Goal: Check status: Check status

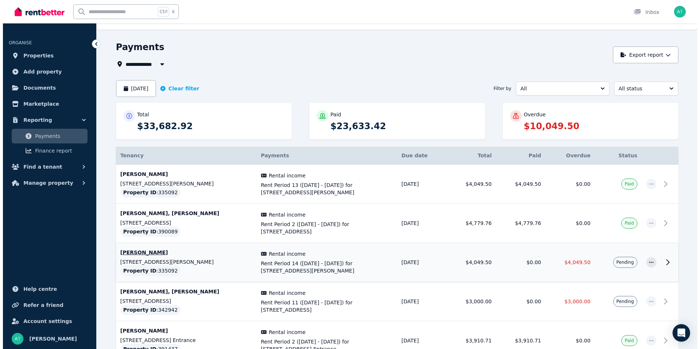
scroll to position [2, 0]
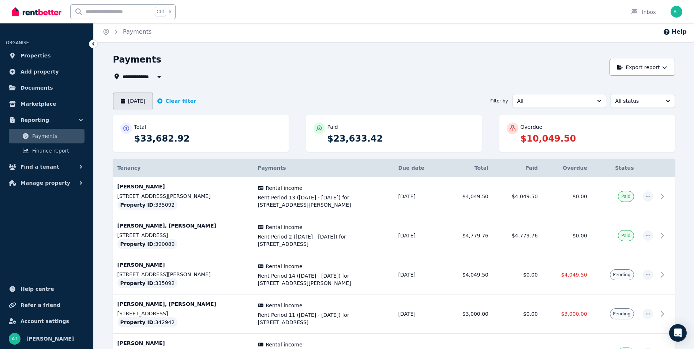
click at [152, 100] on button "[DATE]" at bounding box center [133, 101] width 40 height 17
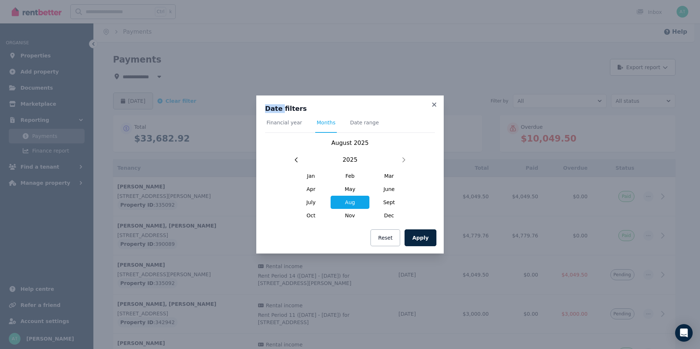
click at [152, 100] on div "Date filters Financial year Months Date range [DATE] [DATE] Feb Mar Apr May Jun…" at bounding box center [350, 174] width 700 height 349
click at [313, 203] on span "July" at bounding box center [310, 202] width 39 height 13
click at [420, 241] on button "Apply" at bounding box center [420, 237] width 32 height 17
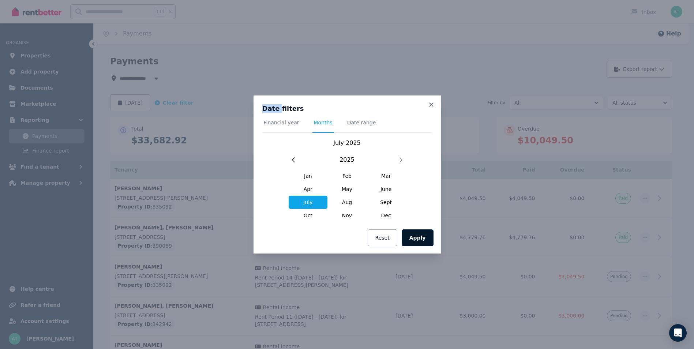
click at [420, 241] on button "Apply" at bounding box center [418, 237] width 32 height 17
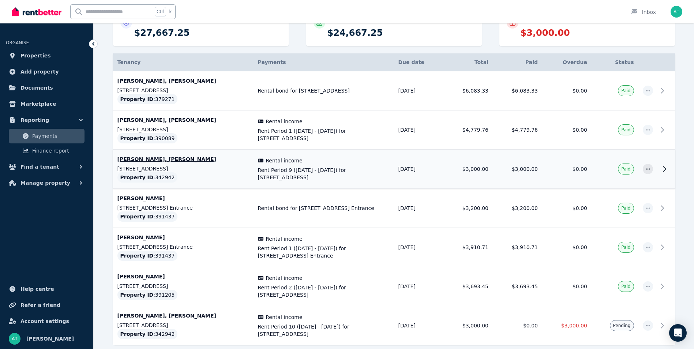
scroll to position [106, 0]
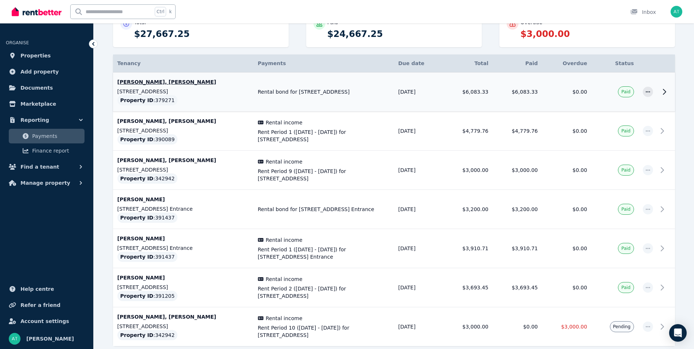
click at [199, 101] on td "[PERSON_NAME], [PERSON_NAME] [STREET_ADDRESS][PERSON_NAME] Property ID : 379271" at bounding box center [183, 91] width 141 height 39
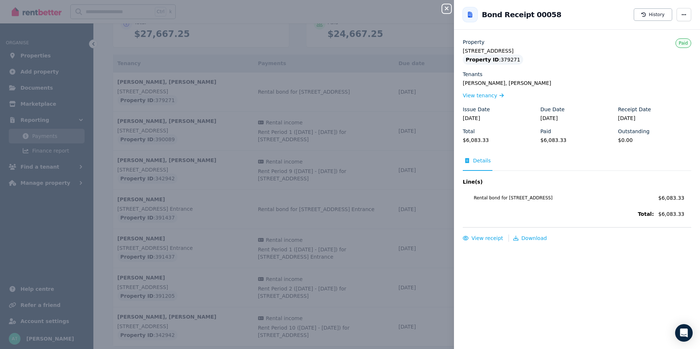
click at [251, 52] on div "Close panel Back to Bond Receipt 00058 History Property [STREET_ADDRESS] Proper…" at bounding box center [350, 174] width 700 height 349
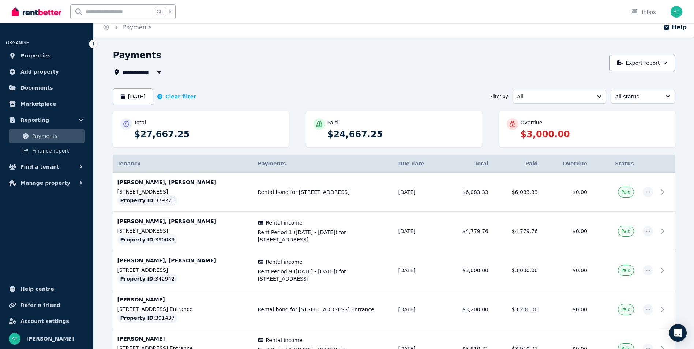
scroll to position [0, 0]
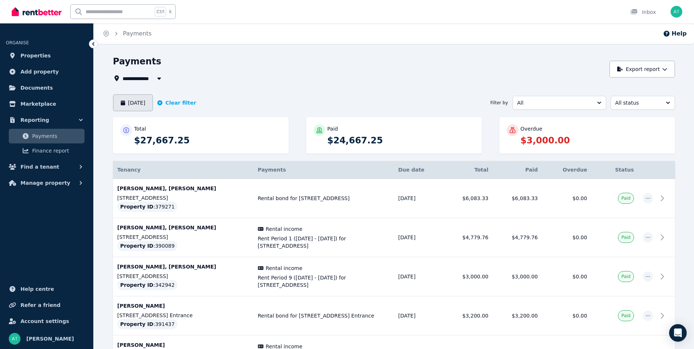
click at [146, 101] on button "[DATE]" at bounding box center [133, 102] width 40 height 17
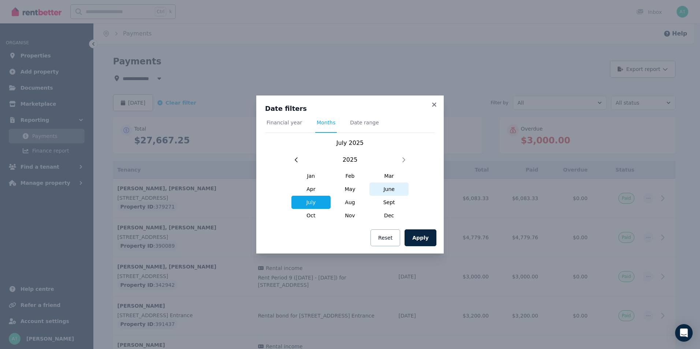
click at [390, 192] on span "June" at bounding box center [388, 189] width 39 height 13
click at [420, 236] on button "Apply" at bounding box center [420, 237] width 32 height 17
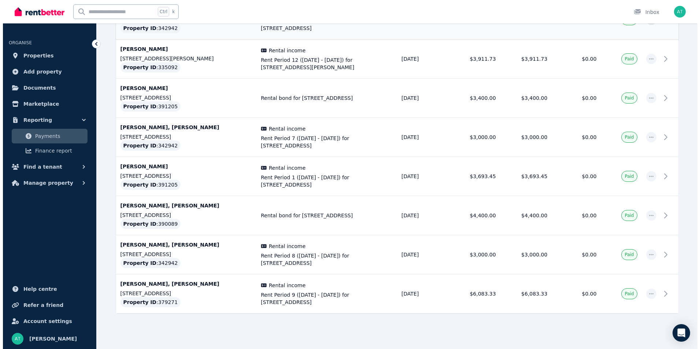
scroll to position [300, 0]
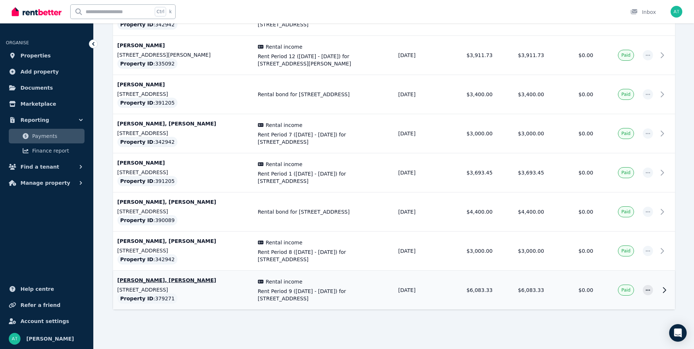
click at [220, 292] on p "[STREET_ADDRESS]" at bounding box center [183, 289] width 132 height 7
